Goal: Task Accomplishment & Management: Use online tool/utility

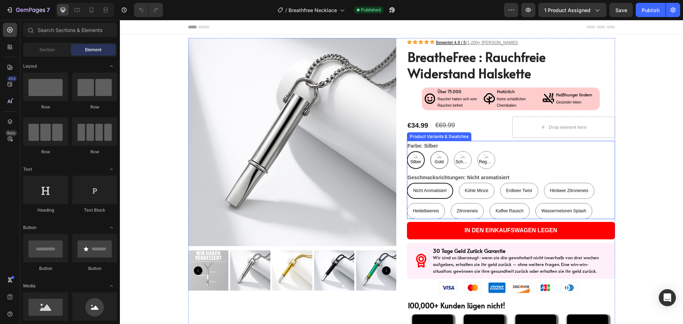
click at [434, 162] on span "Gold" at bounding box center [439, 162] width 12 height 8
click at [430, 151] on input "Gold Gold Gold" at bounding box center [430, 151] width 0 height 0
radio input "true"
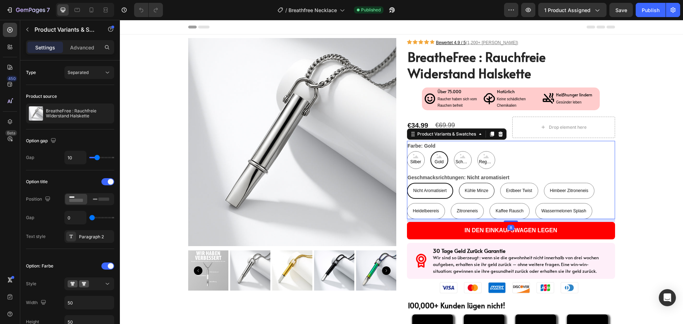
click at [476, 189] on span "Kühle Minze" at bounding box center [476, 190] width 23 height 5
click at [459, 183] on input "Kühle Minze Kühle Minze Kühle Minze" at bounding box center [458, 182] width 0 height 0
radio input "true"
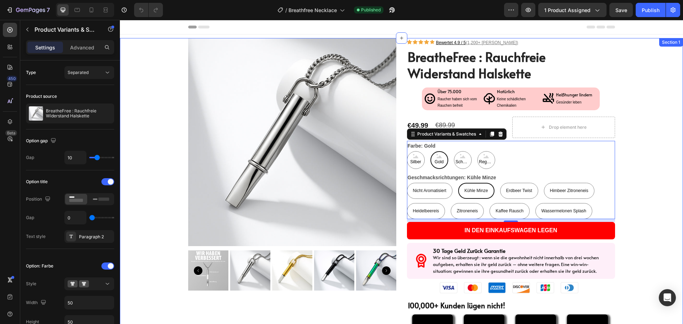
click at [639, 231] on div "Product Images Icon Icon Icon Icon Icon Bewertet‎ 4.9 / 5 (1‎,200+ [PERSON_NAME…" at bounding box center [401, 260] width 549 height 445
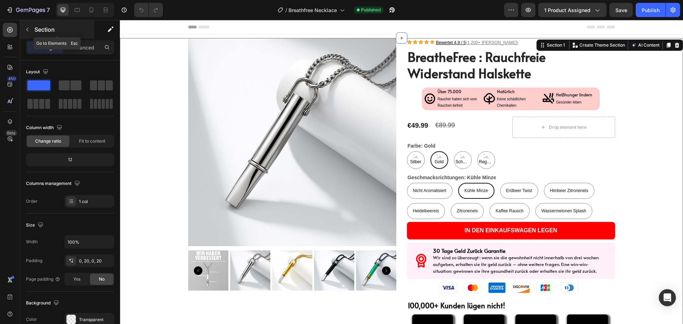
click at [37, 26] on p "Section" at bounding box center [64, 29] width 58 height 9
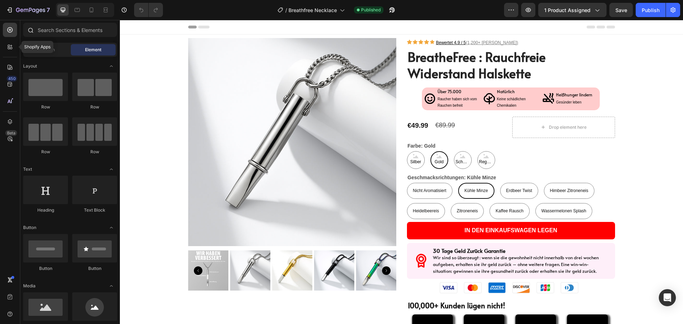
click at [9, 46] on icon at bounding box center [9, 46] width 2 height 2
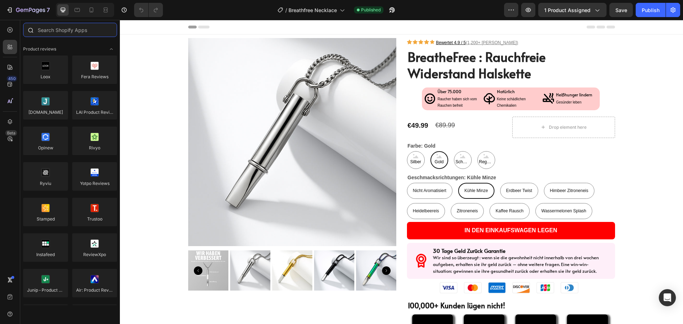
click at [57, 34] on input "text" at bounding box center [70, 30] width 94 height 14
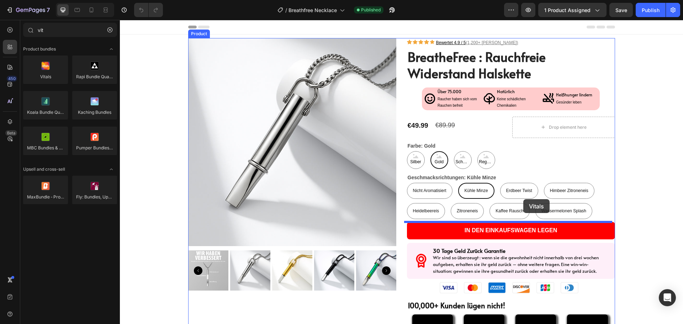
drag, startPoint x: 191, startPoint y: 99, endPoint x: 523, endPoint y: 199, distance: 346.7
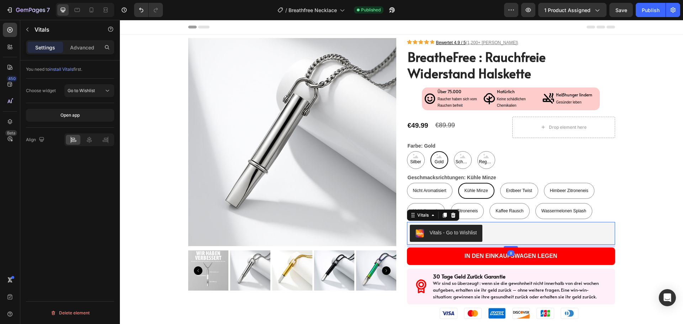
click at [565, 235] on div "Vitals - Go to Wishlist" at bounding box center [511, 233] width 202 height 17
click at [88, 95] on button "Go to Wishlist" at bounding box center [89, 90] width 50 height 13
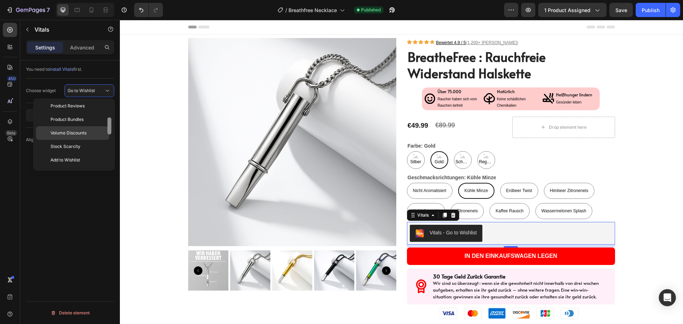
drag, startPoint x: 108, startPoint y: 110, endPoint x: 105, endPoint y: 129, distance: 19.1
click at [107, 128] on div at bounding box center [109, 125] width 4 height 17
click at [80, 130] on span "Volume Discounts" at bounding box center [69, 131] width 36 height 6
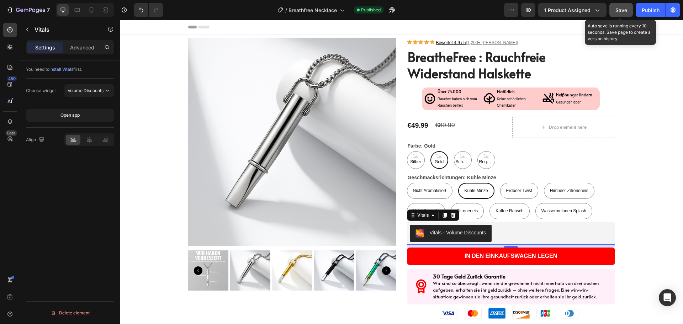
click at [621, 9] on span "Save" at bounding box center [621, 10] width 12 height 6
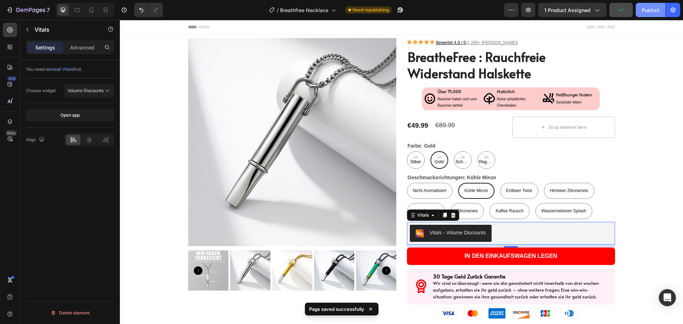
click at [646, 10] on div "Publish" at bounding box center [651, 9] width 18 height 7
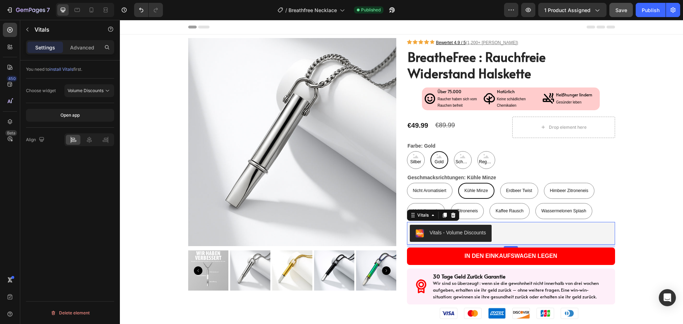
click at [566, 234] on div "Vitals - Volume Discounts" at bounding box center [511, 233] width 202 height 17
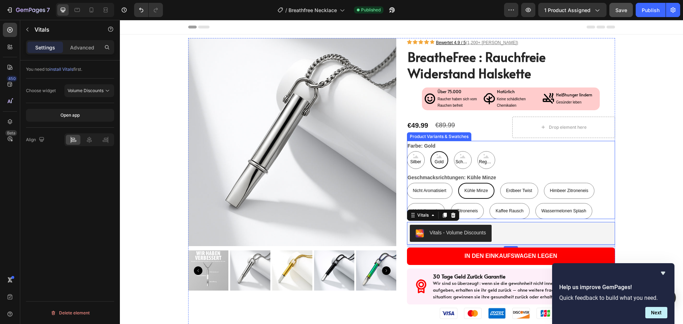
click at [518, 158] on div "Silber Silber Silber Gold Gold Gold Schwarz Schwarz Schwarz Regenbogen Regenbog…" at bounding box center [511, 160] width 208 height 18
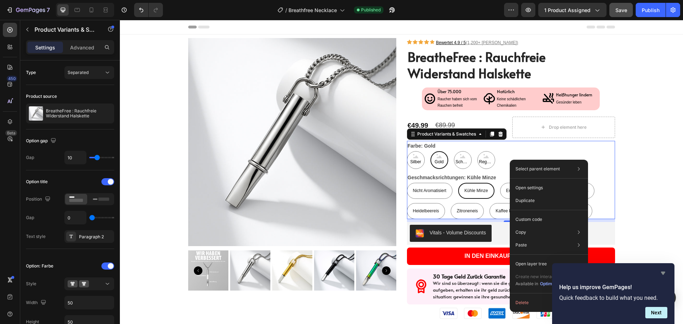
click at [665, 273] on icon "Hide survey" at bounding box center [663, 273] width 9 height 9
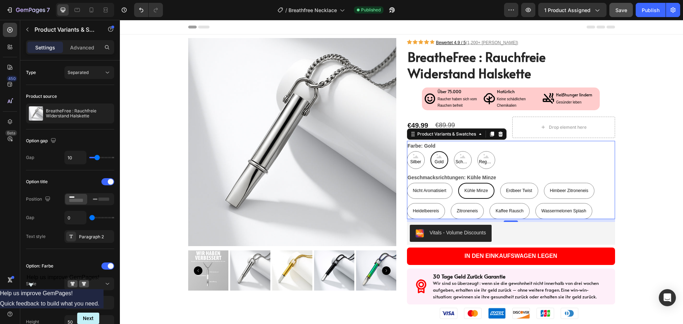
click at [547, 149] on div "Farbe: Gold Silber Silber Silber Gold Gold Gold Schwarz Schwarz Schwarz Regenbo…" at bounding box center [511, 155] width 208 height 28
click at [84, 47] on p "Advanced" at bounding box center [82, 47] width 24 height 7
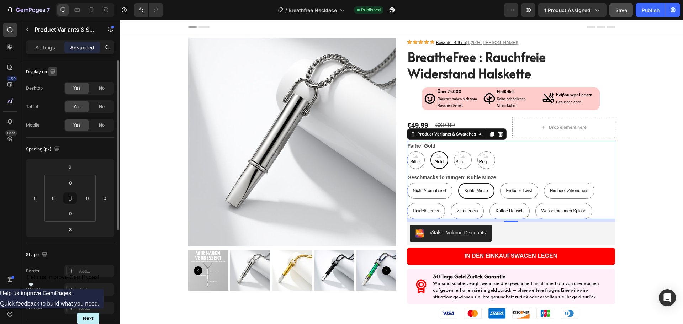
click at [54, 71] on icon "button" at bounding box center [52, 71] width 5 height 5
click at [95, 87] on div "No" at bounding box center [101, 88] width 23 height 11
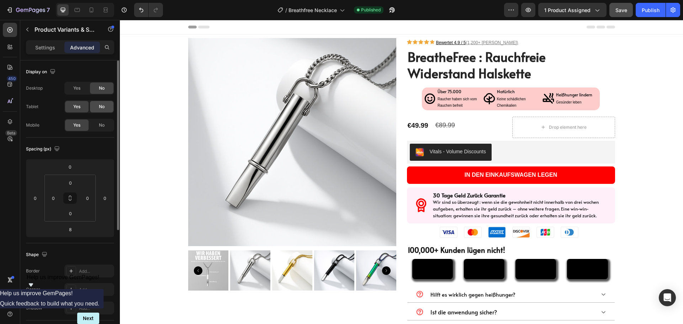
click at [101, 104] on span "No" at bounding box center [102, 107] width 6 height 6
click at [105, 125] on div "No" at bounding box center [101, 125] width 23 height 11
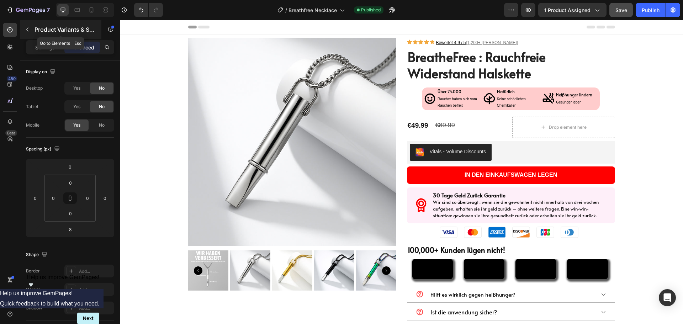
click at [42, 31] on p "Product Variants & Swatches" at bounding box center [65, 29] width 60 height 9
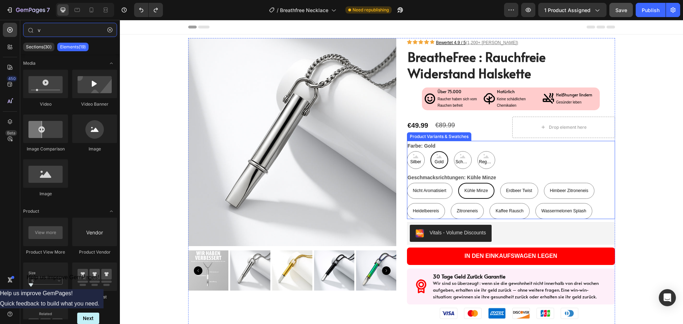
type input "v"
click at [518, 157] on div "Silber Silber Silber Gold Gold Gold Schwarz Schwarz Schwarz Regenbogen Regenbog…" at bounding box center [511, 160] width 208 height 18
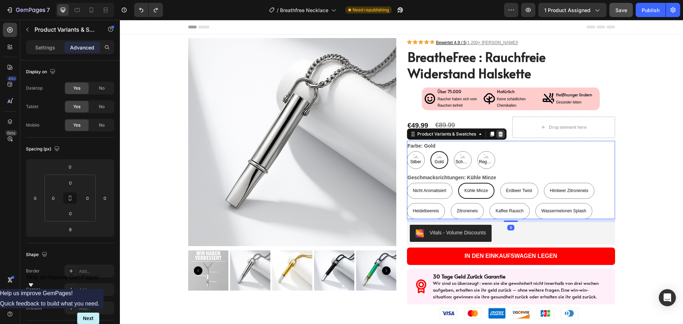
click at [500, 130] on div at bounding box center [500, 134] width 9 height 9
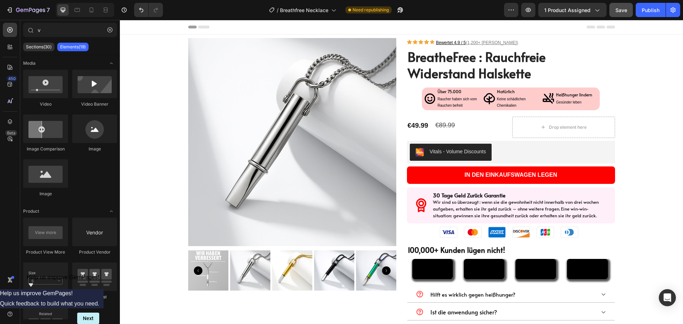
click at [620, 14] on button "Save" at bounding box center [620, 10] width 23 height 14
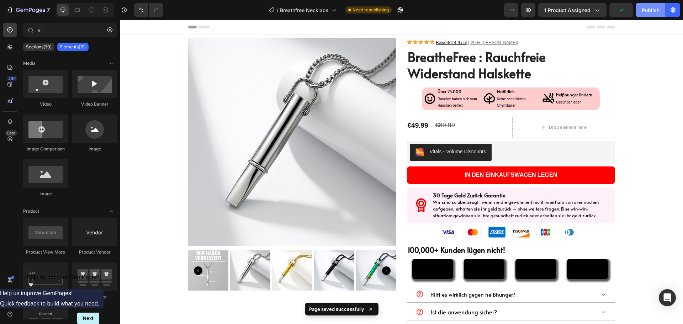
click at [653, 12] on div "Publish" at bounding box center [651, 9] width 18 height 7
